Goal: Task Accomplishment & Management: Use online tool/utility

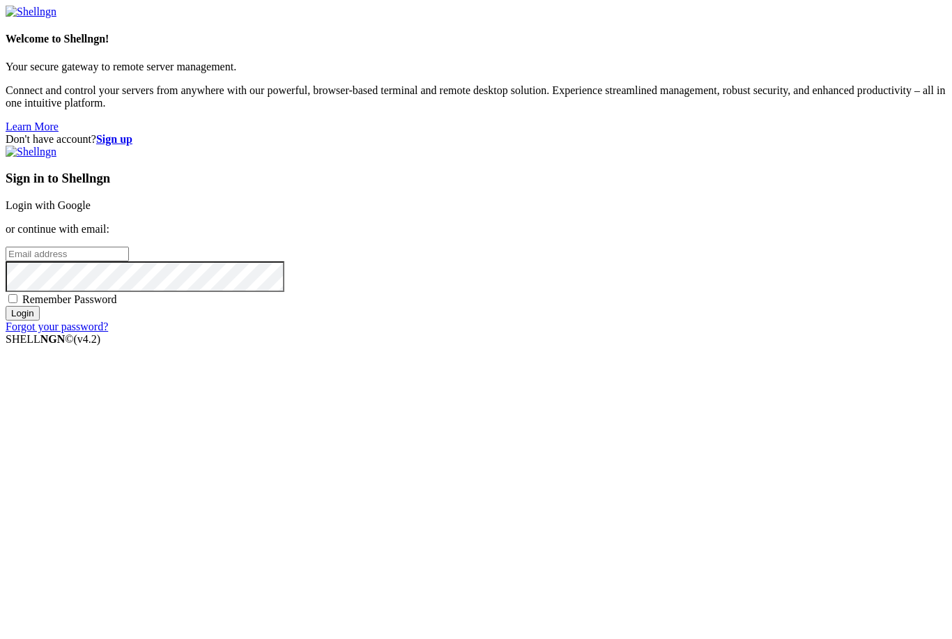
click at [255, 133] on div "Welcome to Shellngn! Your secure gateway to remote server management. Connect a…" at bounding box center [476, 70] width 941 height 128
click at [403, 333] on div "Don't have account? Sign up Sign in to Shellngn Login with Google or continue w…" at bounding box center [476, 233] width 941 height 200
click at [129, 261] on input "email" at bounding box center [67, 254] width 123 height 15
type input "c"
click at [91, 211] on link "Login with Google" at bounding box center [48, 205] width 85 height 12
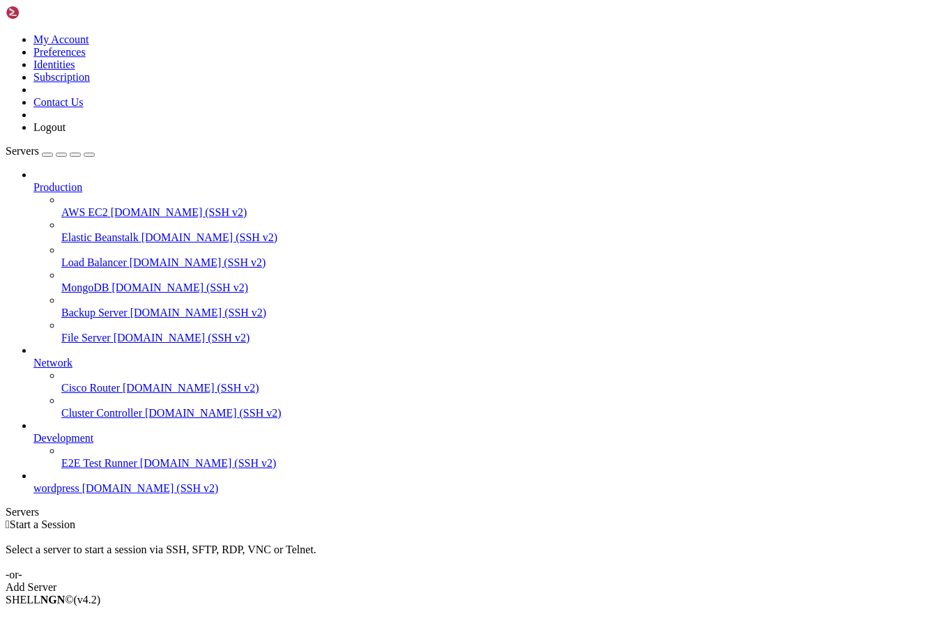
click at [82, 494] on span "[DOMAIN_NAME] (SSH v2)" at bounding box center [150, 488] width 137 height 12
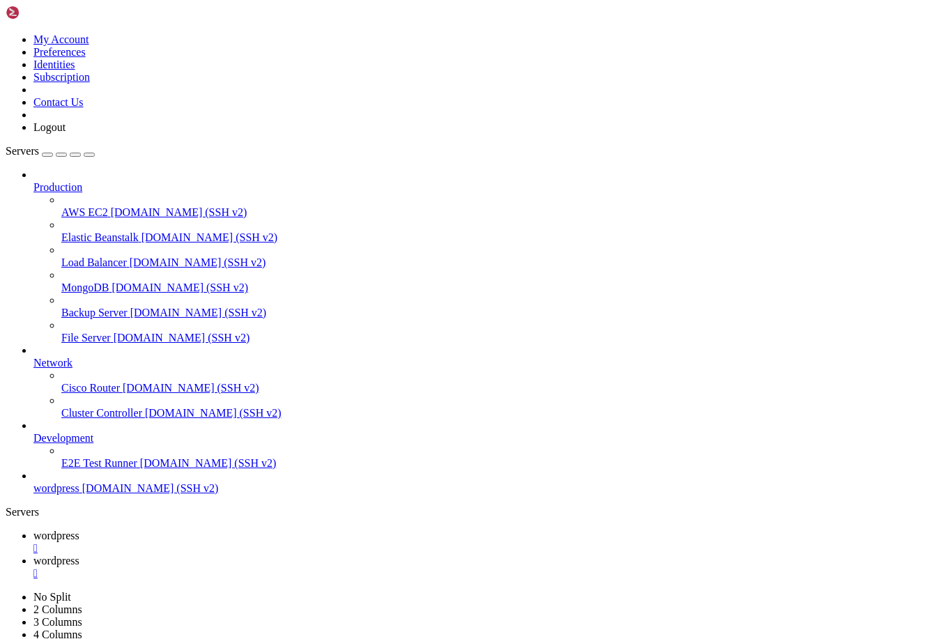
type input "/srv/htdocs/wp-content/themes/blocksy"
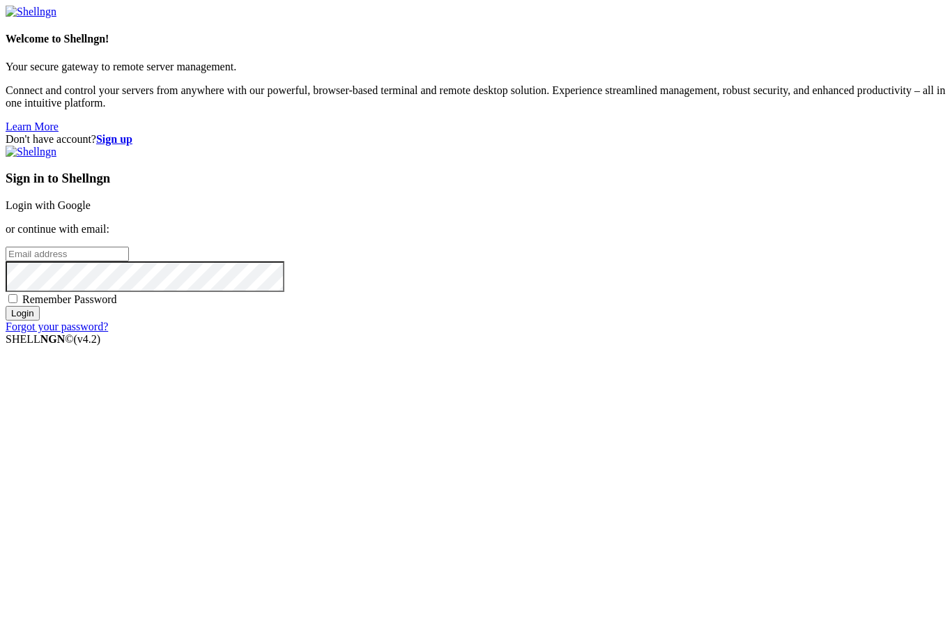
click at [91, 211] on link "Login with Google" at bounding box center [48, 205] width 85 height 12
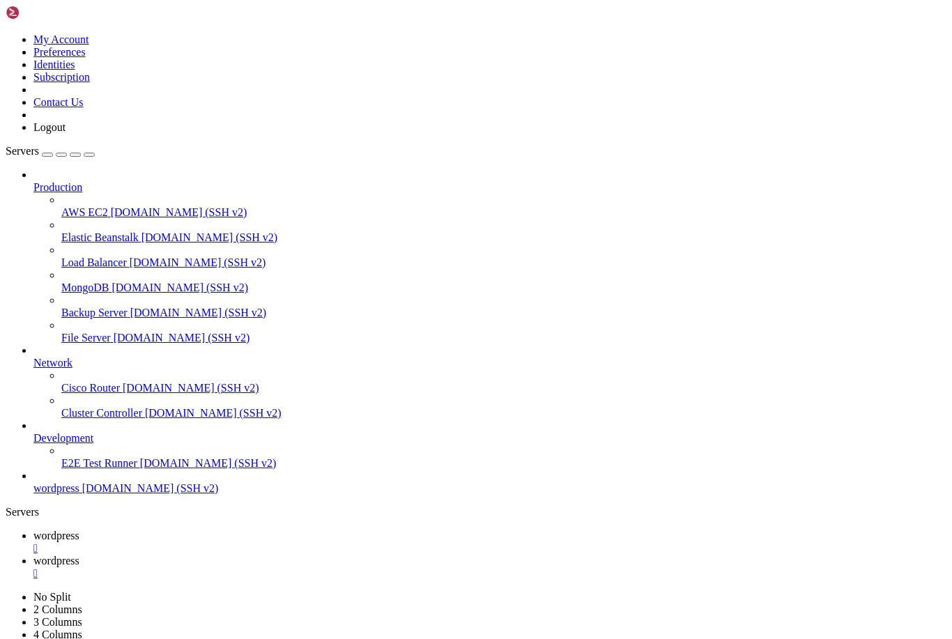
click at [294, 555] on link "wordpress " at bounding box center [489, 567] width 913 height 25
click at [79, 580] on span "wordpress" at bounding box center [56, 586] width 46 height 12
click at [446, 593] on div "" at bounding box center [489, 599] width 913 height 13
click at [79, 530] on span "wordpress" at bounding box center [56, 536] width 46 height 12
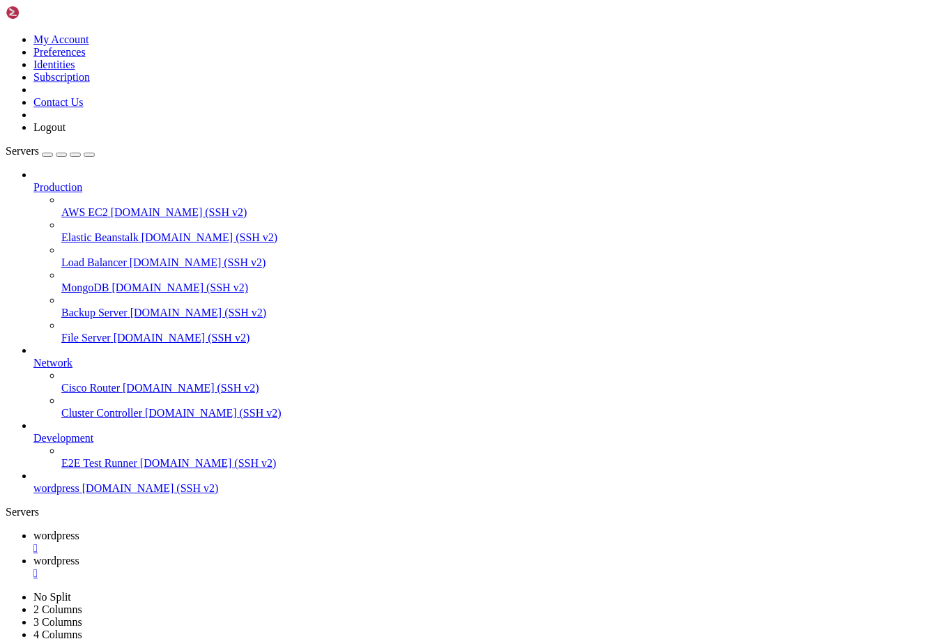
click at [256, 542] on div "" at bounding box center [489, 548] width 913 height 13
click at [79, 494] on span "wordpress" at bounding box center [56, 488] width 46 height 12
click at [351, 567] on div "" at bounding box center [489, 573] width 913 height 13
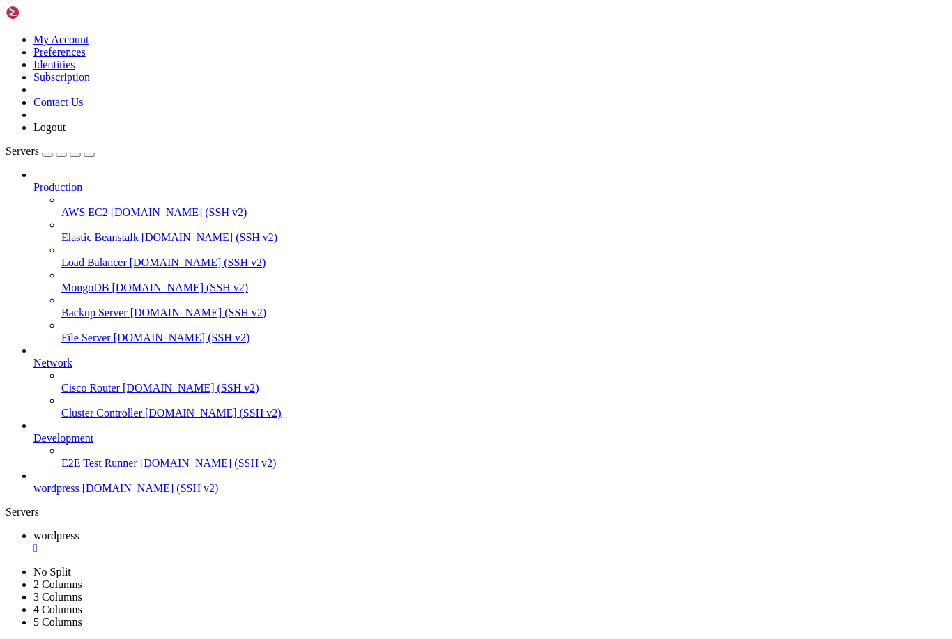
type input "/srv/htdocs/wp-content/themes/twentytwentyfive/"
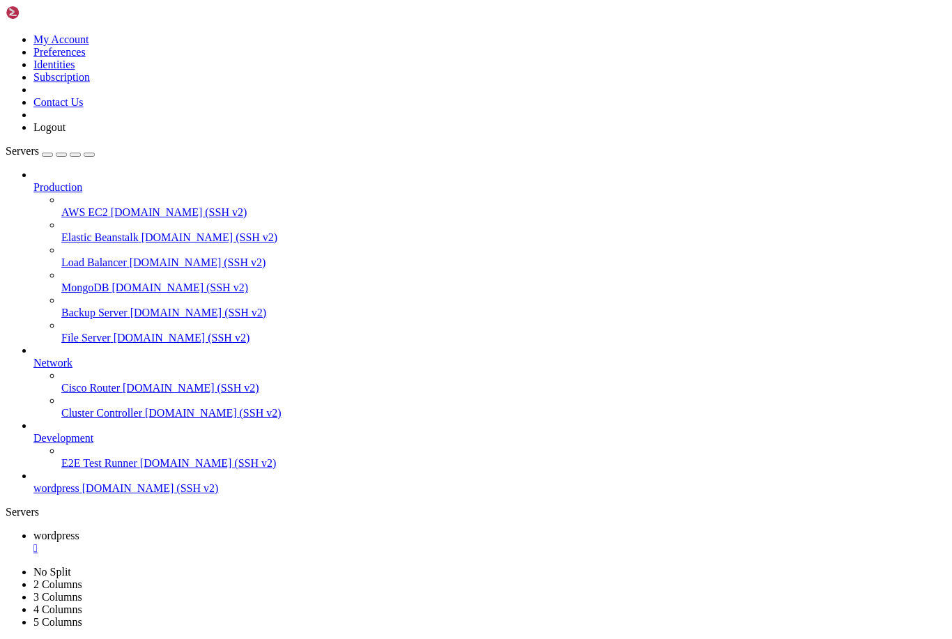
type textarea "if ( ! function_exists( 'twentytwentyfive_editor_style' ) ) :"
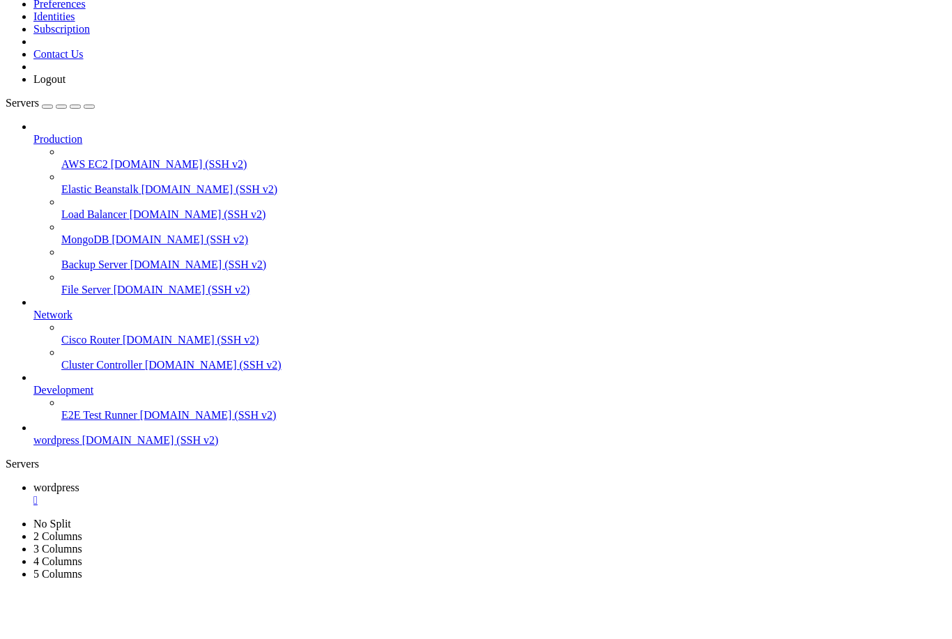
type textarea "}, 10, 3);"
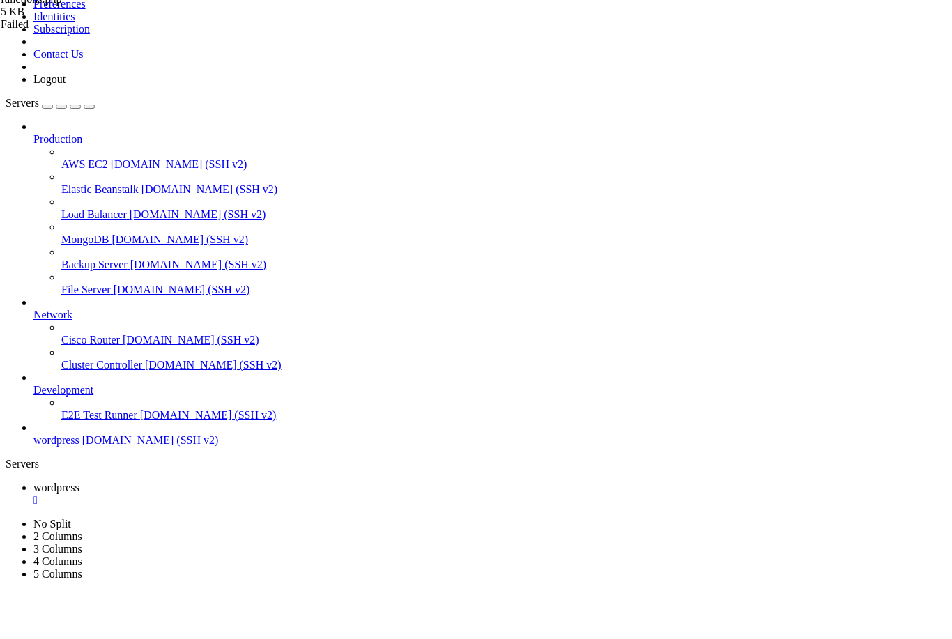
type textarea "}, 10, 3);"
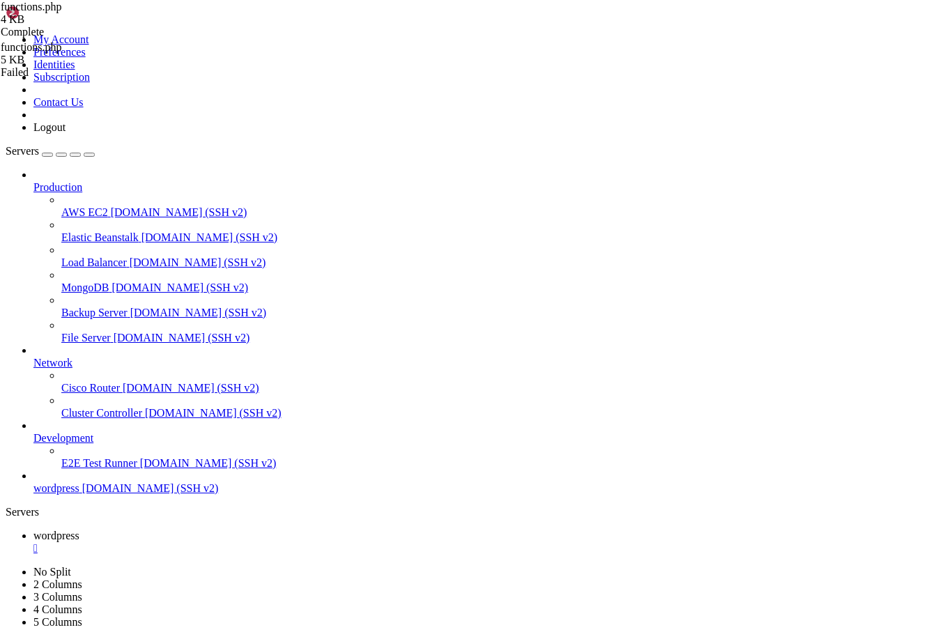
scroll to position [1188, 0]
click at [140, 38] on div "Failed" at bounding box center [70, 32] width 139 height 13
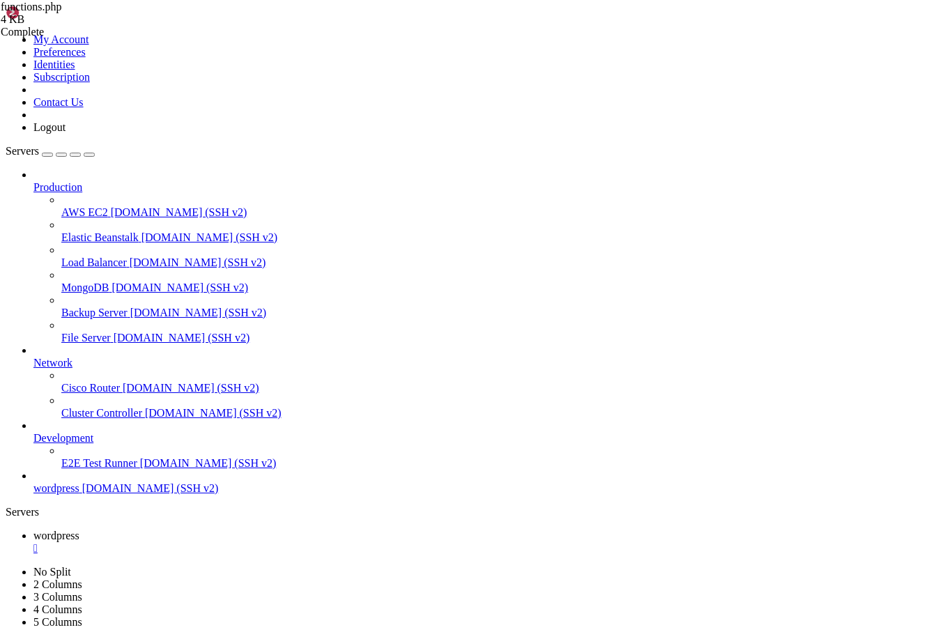
type input "/srv/htdocs/wp-content/themes/twentytwentyfive/styles"
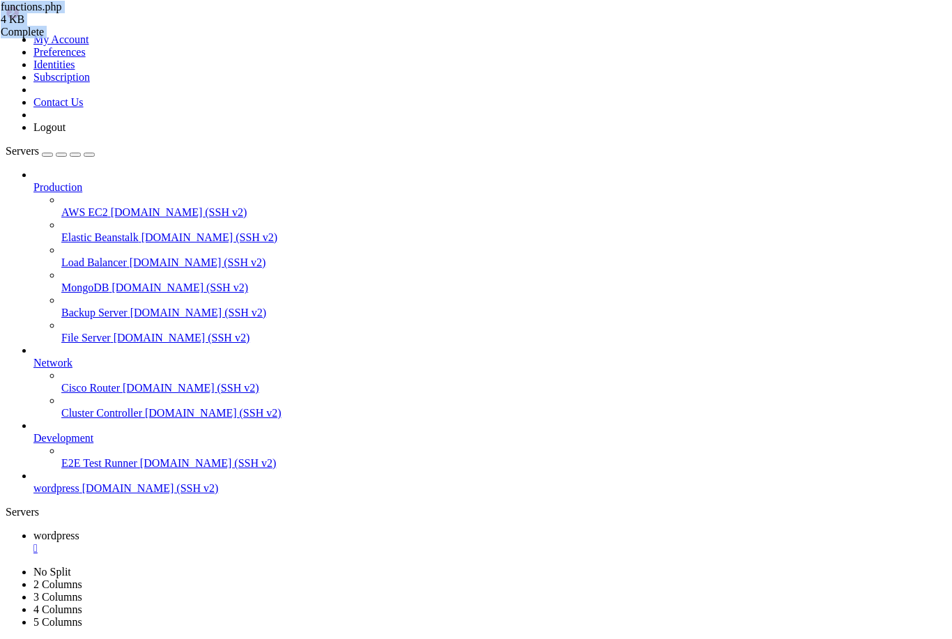
click at [59, 13] on span "02-noon.json" at bounding box center [30, 7] width 59 height 12
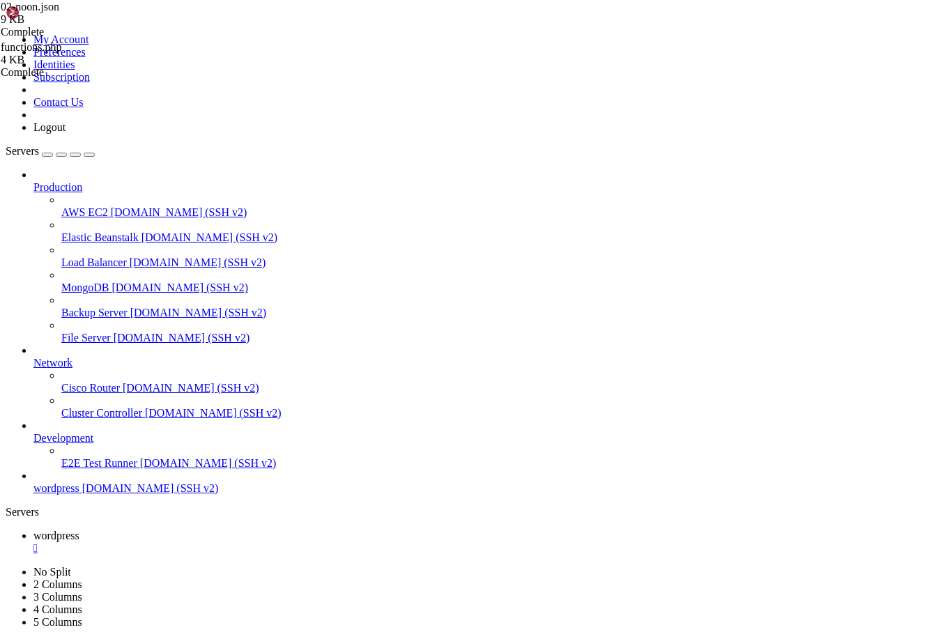
type input "/srv/htdocs/wp-content/themes"
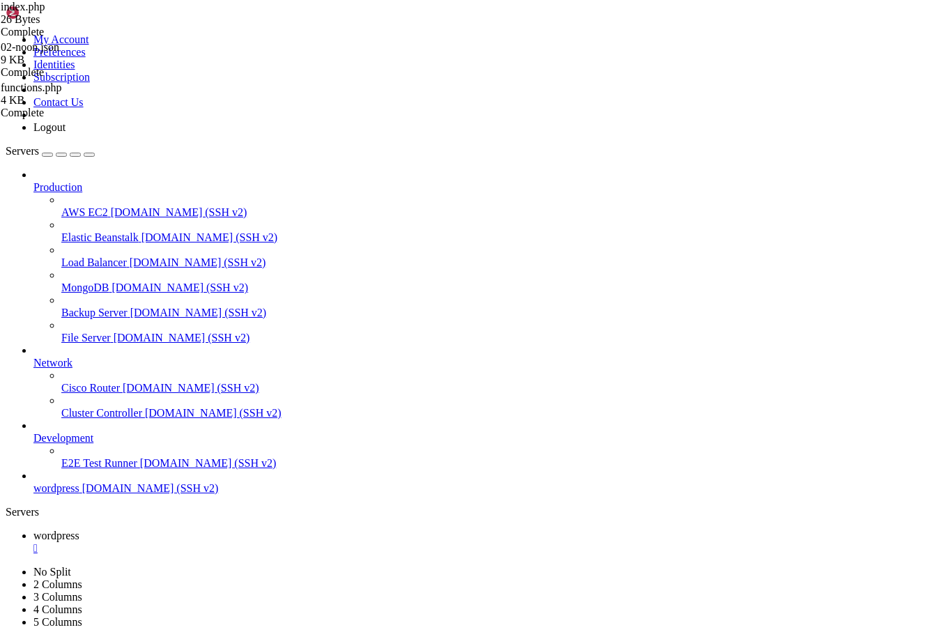
type textarea "//silence is golden"
